Goal: Information Seeking & Learning: Learn about a topic

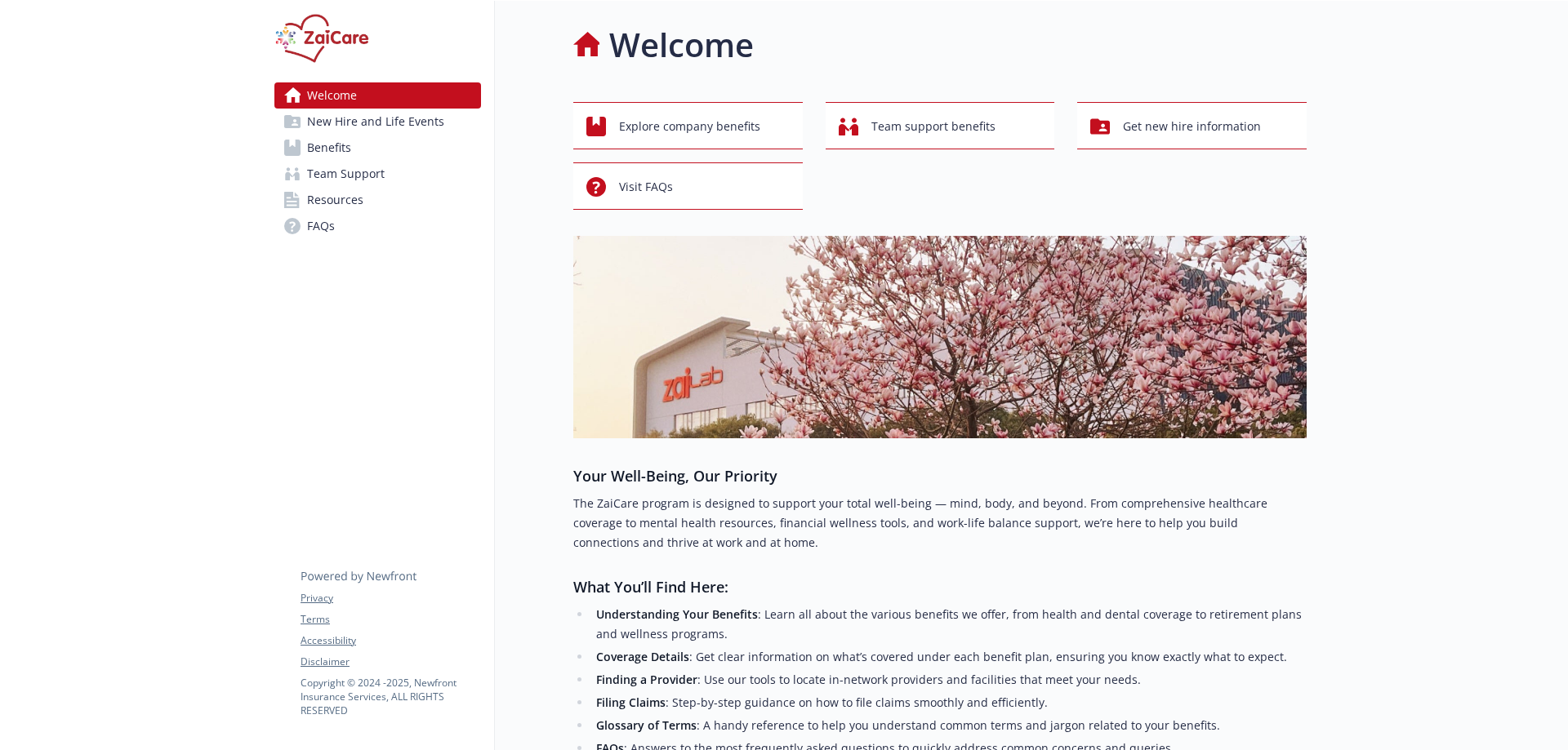
click at [384, 132] on span "New Hire and Life Events" at bounding box center [376, 121] width 137 height 26
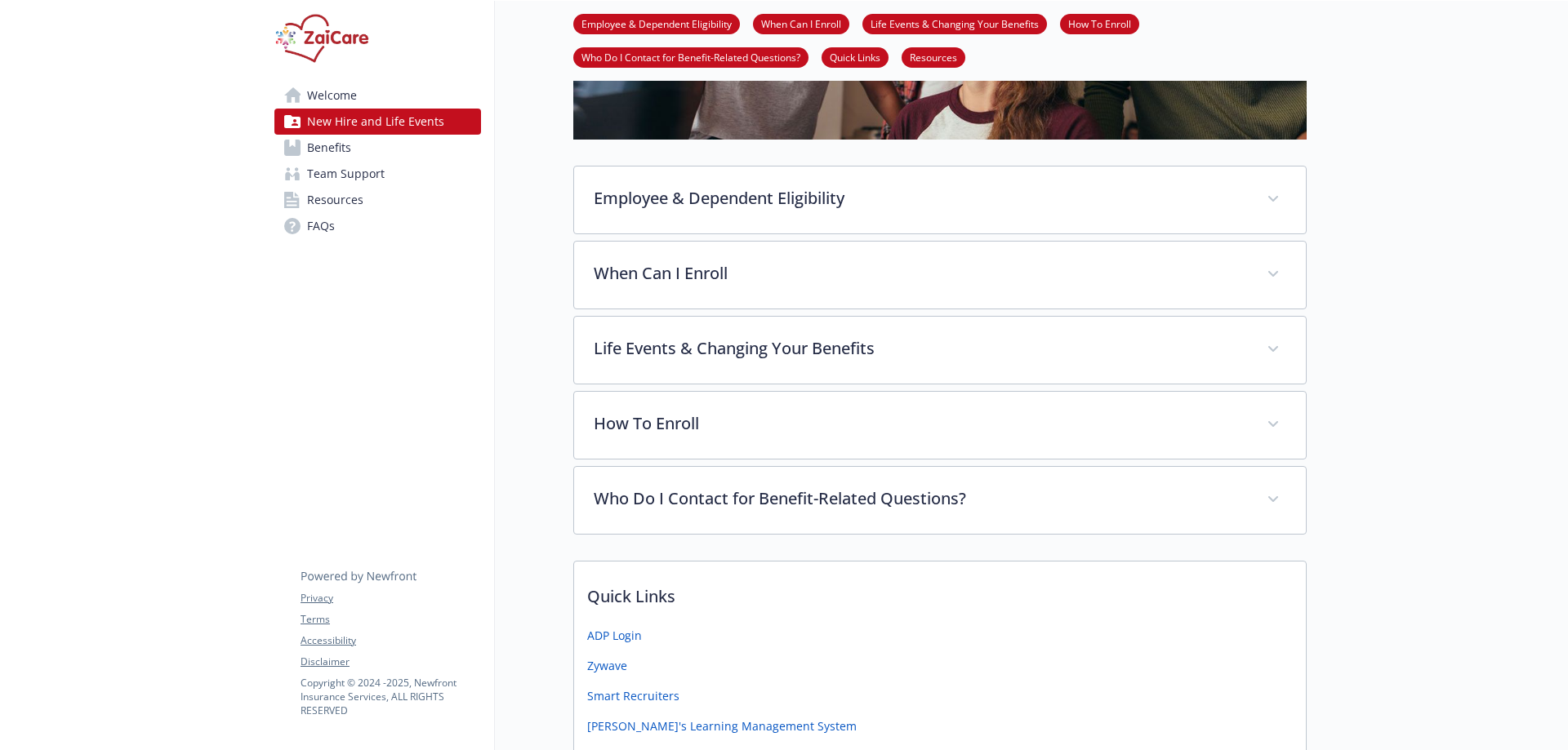
scroll to position [653, 0]
